Goal: Transaction & Acquisition: Purchase product/service

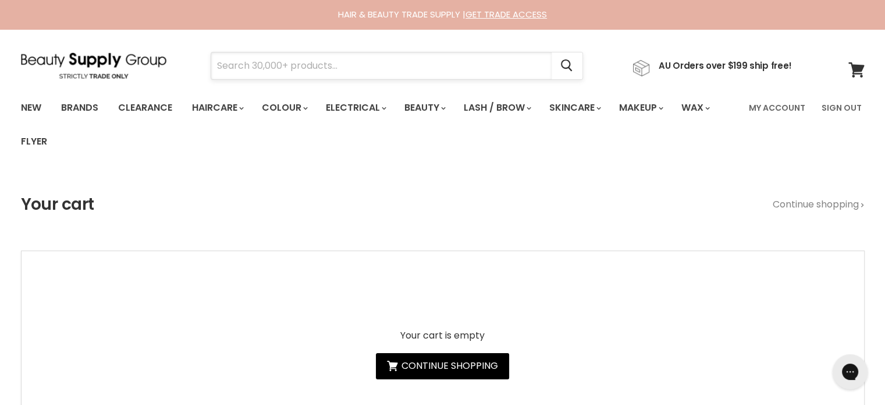
paste input "Alfaparf Milano Semi Di Lino Reconstruction Daily Anti Breakage Fluid"
type input "Alfaparf Milano Semi Di Lino Reconstruction Daily Anti Breakage Fluid"
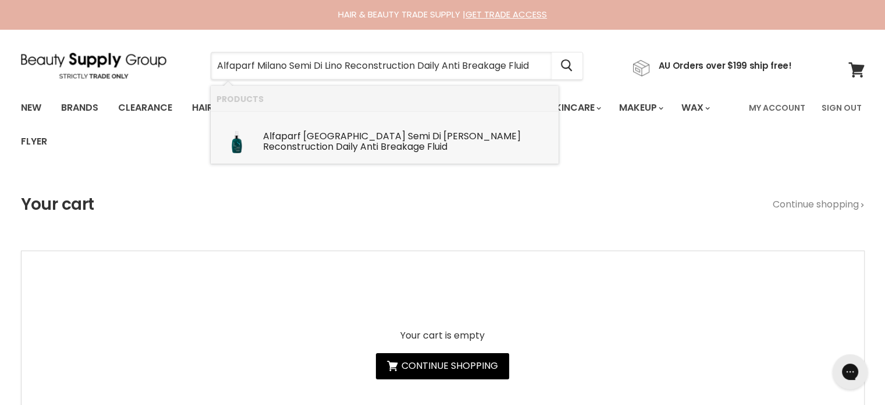
click at [427, 142] on b "Fluid" at bounding box center [437, 146] width 20 height 13
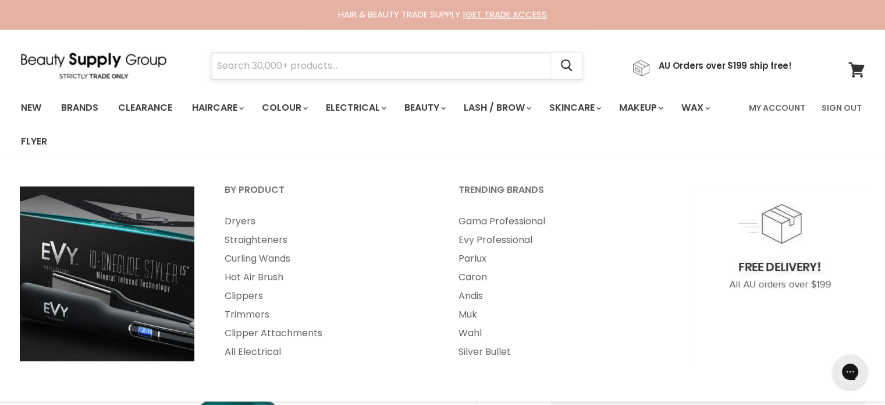
click at [328, 59] on input "Search" at bounding box center [381, 65] width 340 height 27
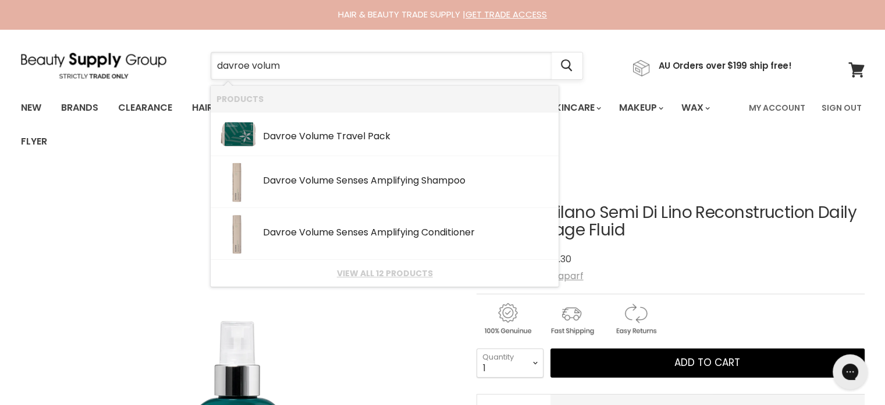
type input "davroe volume"
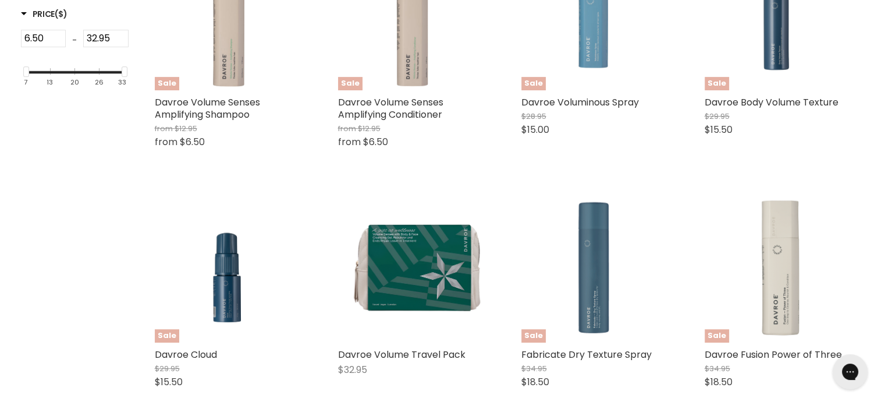
scroll to position [349, 0]
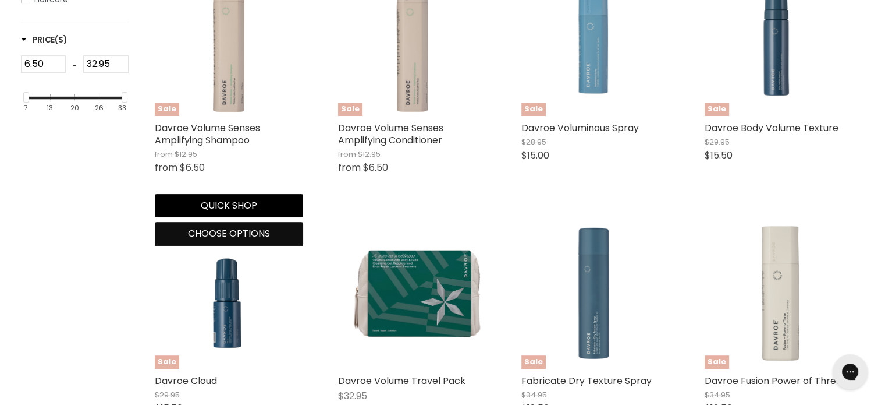
click at [214, 238] on span "Choose options" at bounding box center [229, 232] width 82 height 13
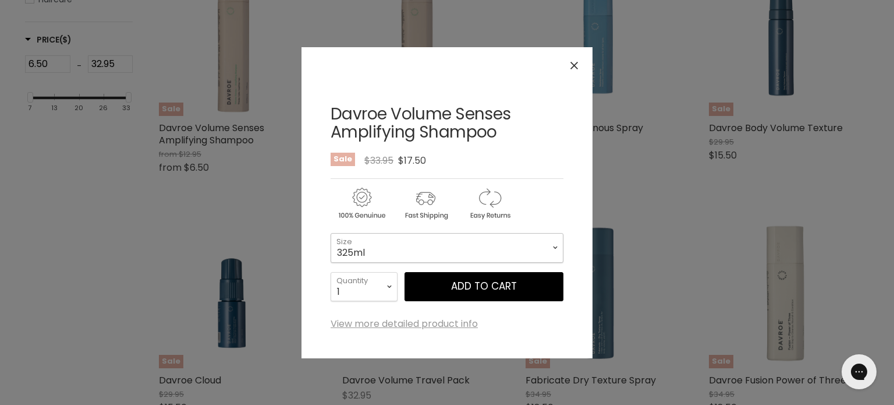
drag, startPoint x: 414, startPoint y: 235, endPoint x: 414, endPoint y: 244, distance: 9.3
click at [414, 235] on select "325ml 100ml 1 Litre" at bounding box center [447, 247] width 233 height 29
click at [331, 233] on select "325ml 100ml 1 Litre" at bounding box center [447, 247] width 233 height 29
select select "1 Litre"
click at [571, 64] on icon "Close" at bounding box center [574, 66] width 8 height 8
